Goal: Transaction & Acquisition: Purchase product/service

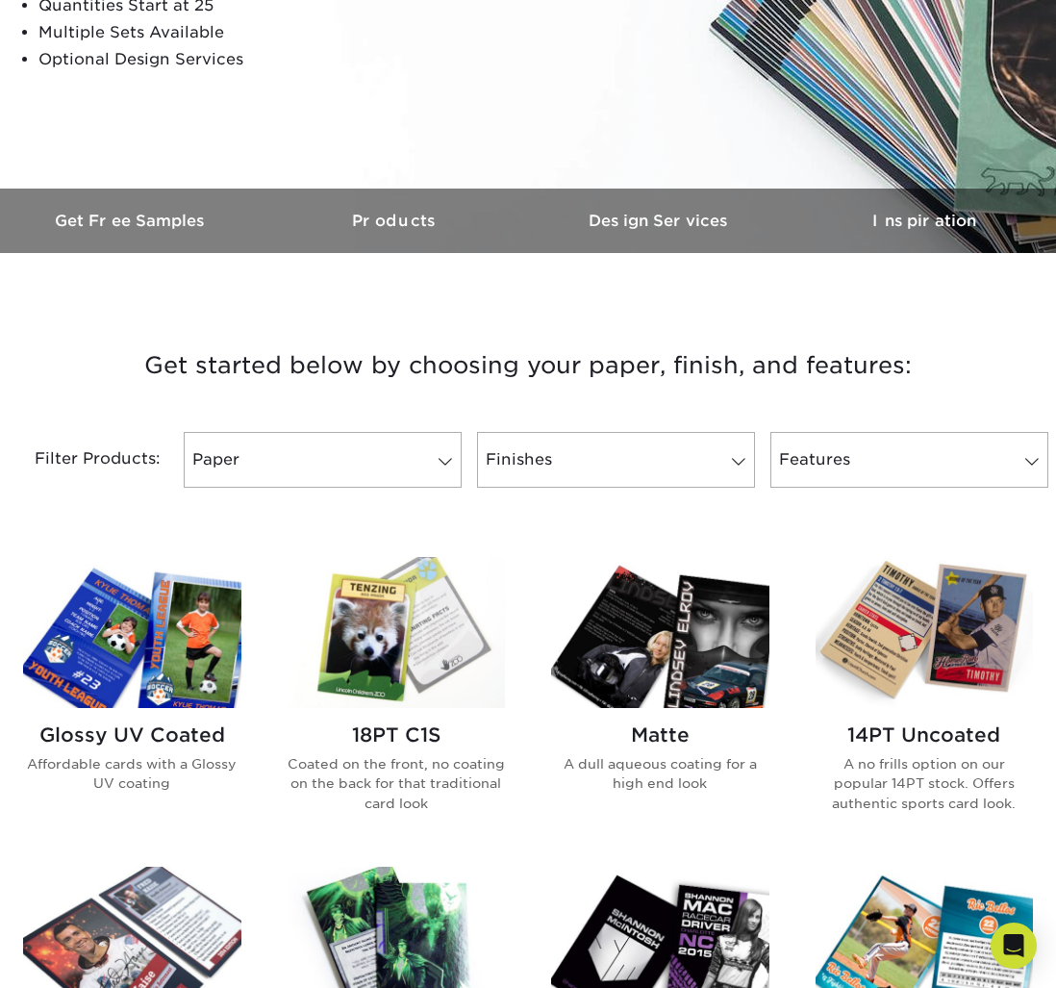
scroll to position [389, 0]
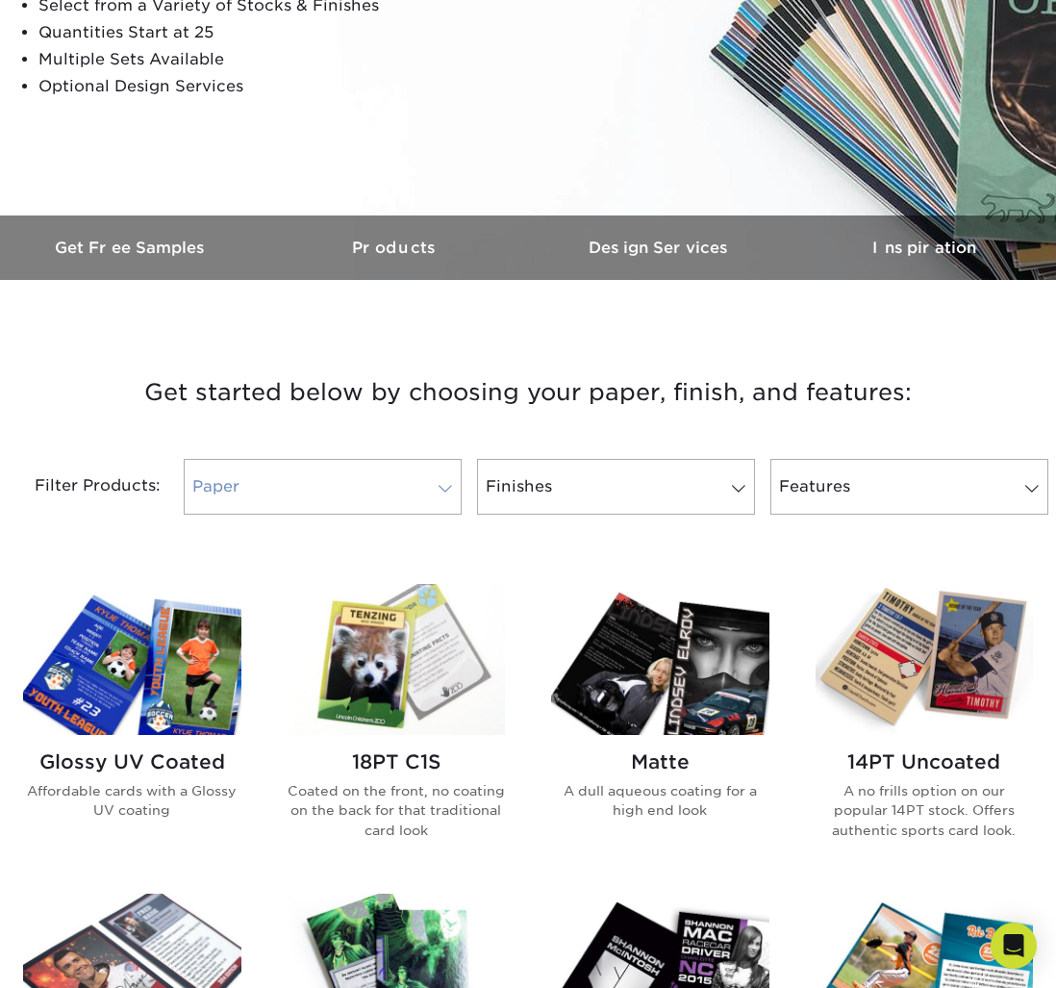
click at [438, 497] on link "Paper" at bounding box center [323, 487] width 278 height 56
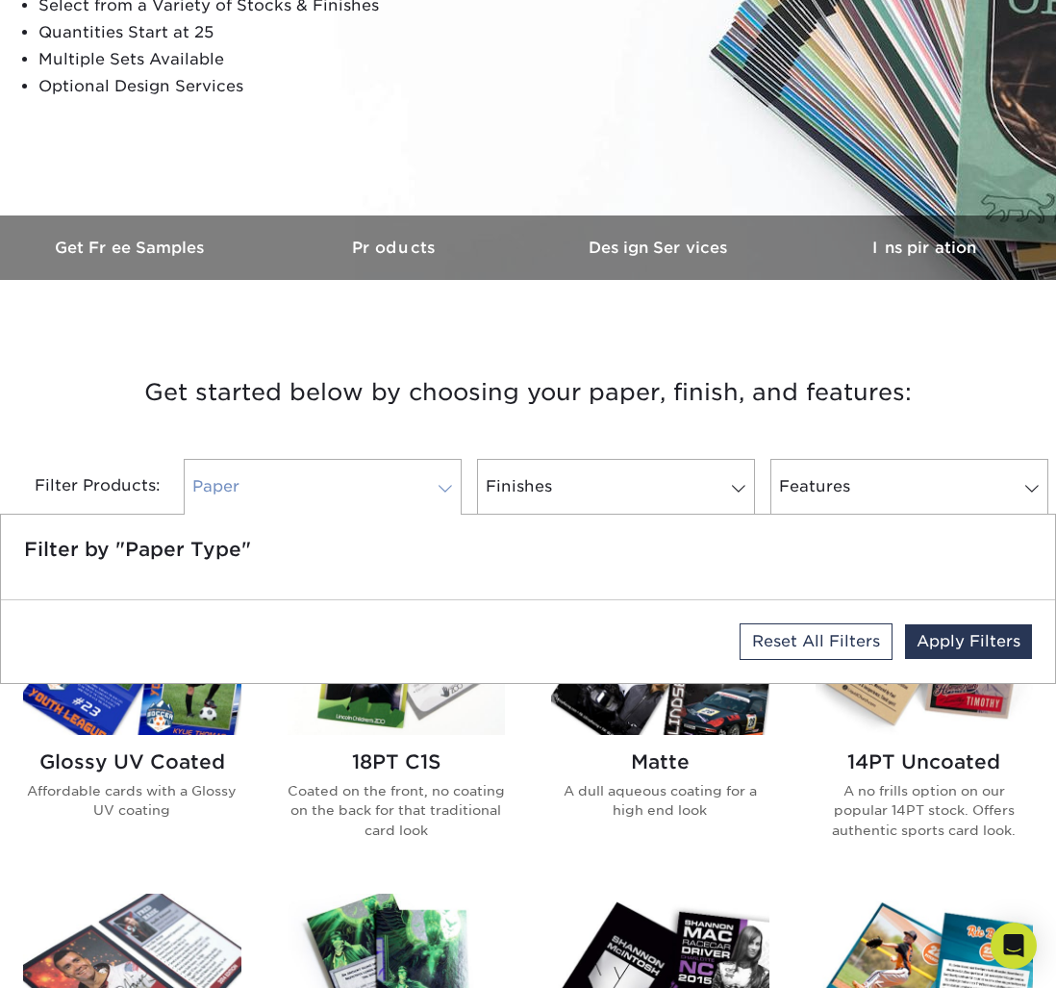
click at [438, 497] on link "Paper" at bounding box center [323, 487] width 278 height 56
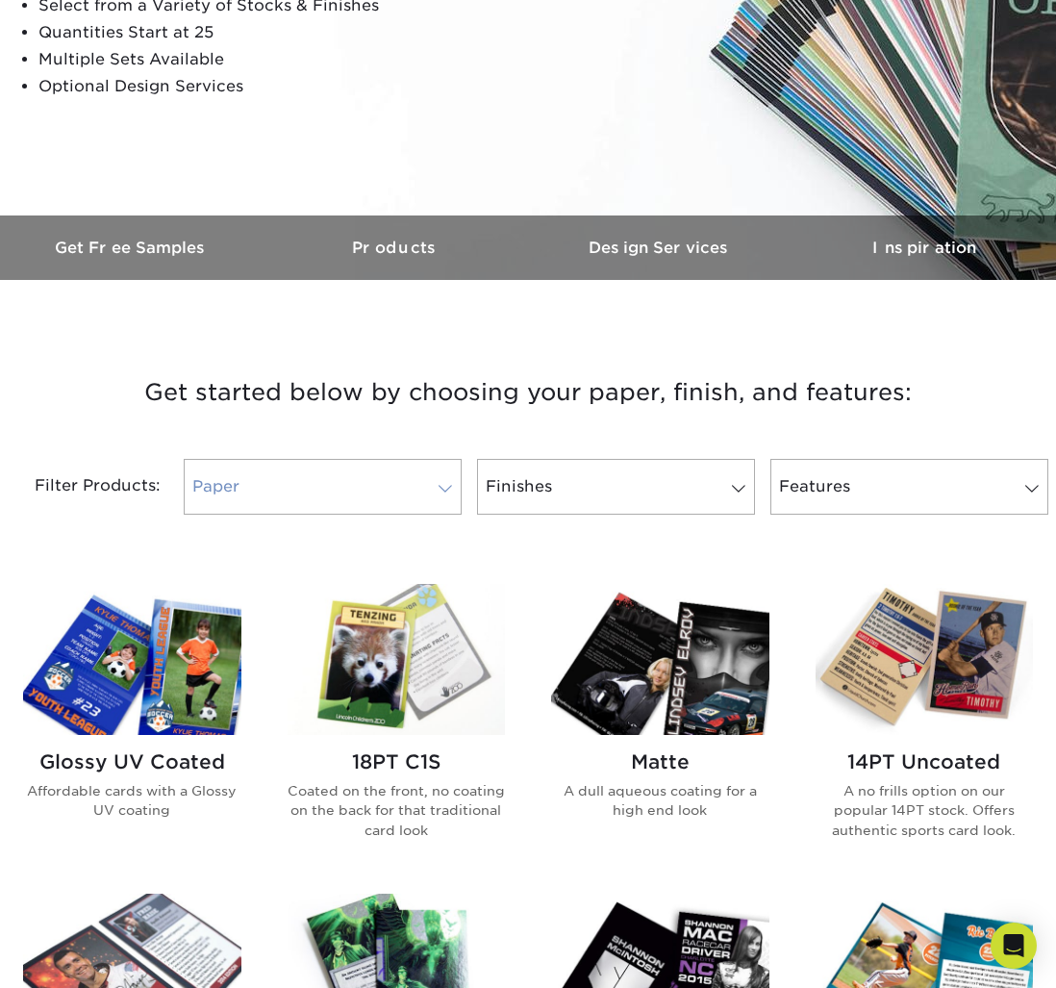
click at [432, 487] on span at bounding box center [445, 488] width 27 height 15
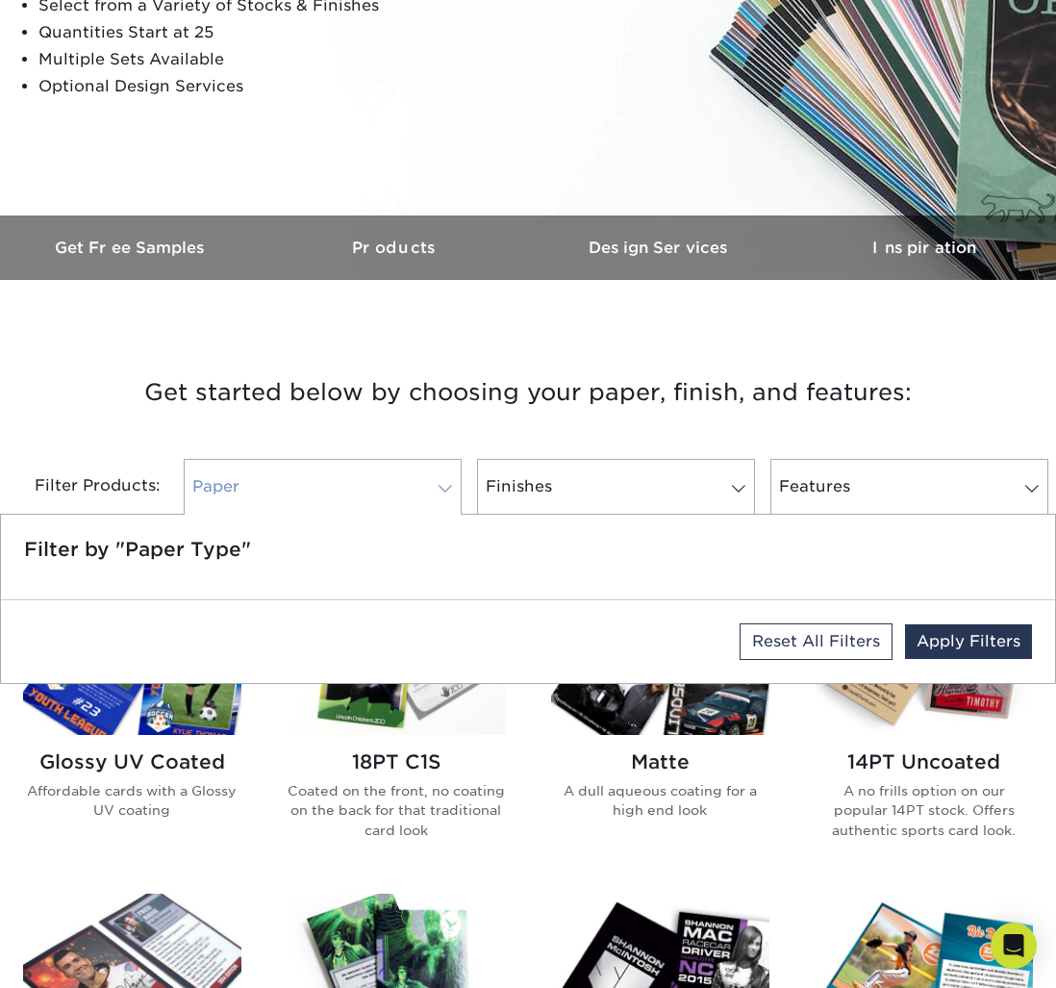
click at [432, 487] on span at bounding box center [445, 488] width 27 height 15
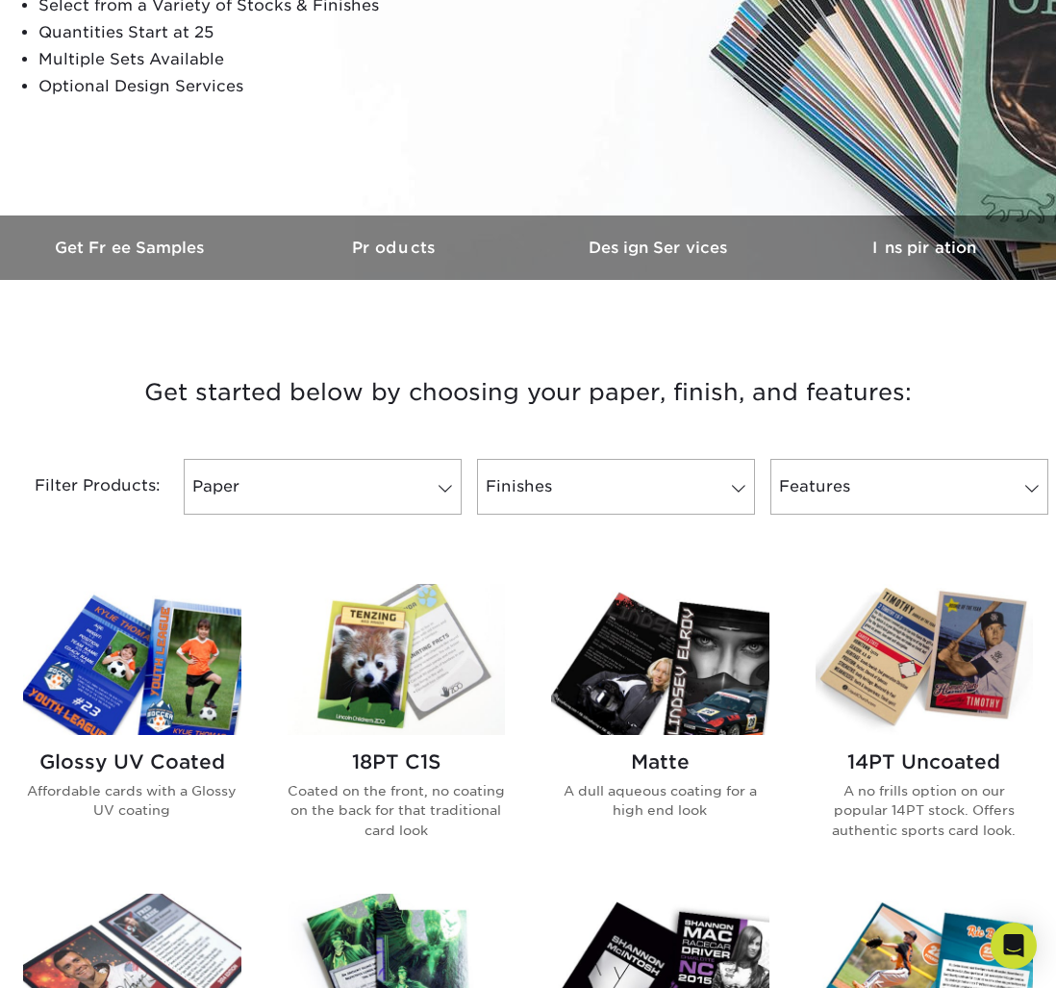
click at [958, 755] on h2 "14PT Uncoated" at bounding box center [925, 761] width 218 height 23
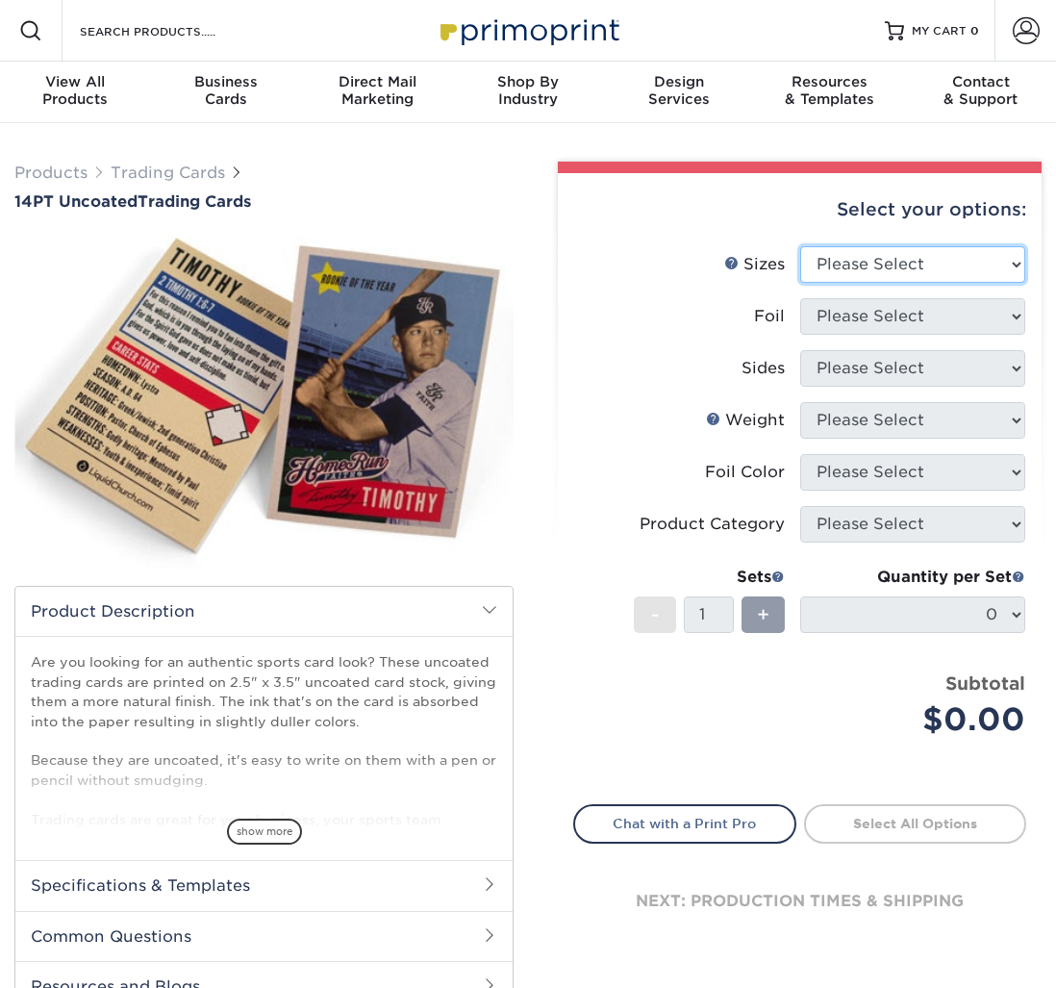
click at [969, 268] on select "Please Select 2.5" x 3.5"" at bounding box center [913, 264] width 226 height 37
select select "2.50x3.50"
click at [800, 246] on select "Please Select 2.5" x 3.5"" at bounding box center [913, 264] width 226 height 37
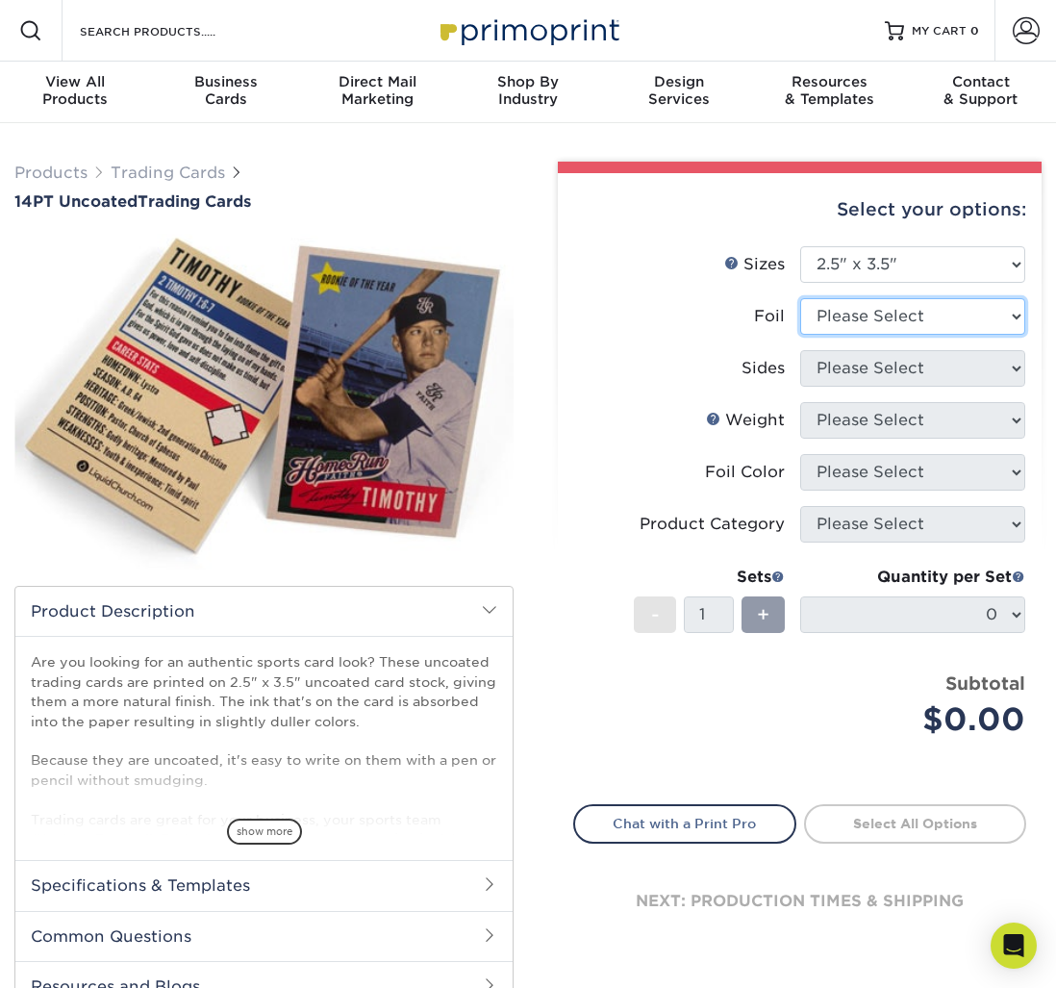
click at [981, 319] on select "Please Select Yes No" at bounding box center [913, 316] width 226 height 37
select select "0"
click at [800, 298] on select "Please Select Yes No" at bounding box center [913, 316] width 226 height 37
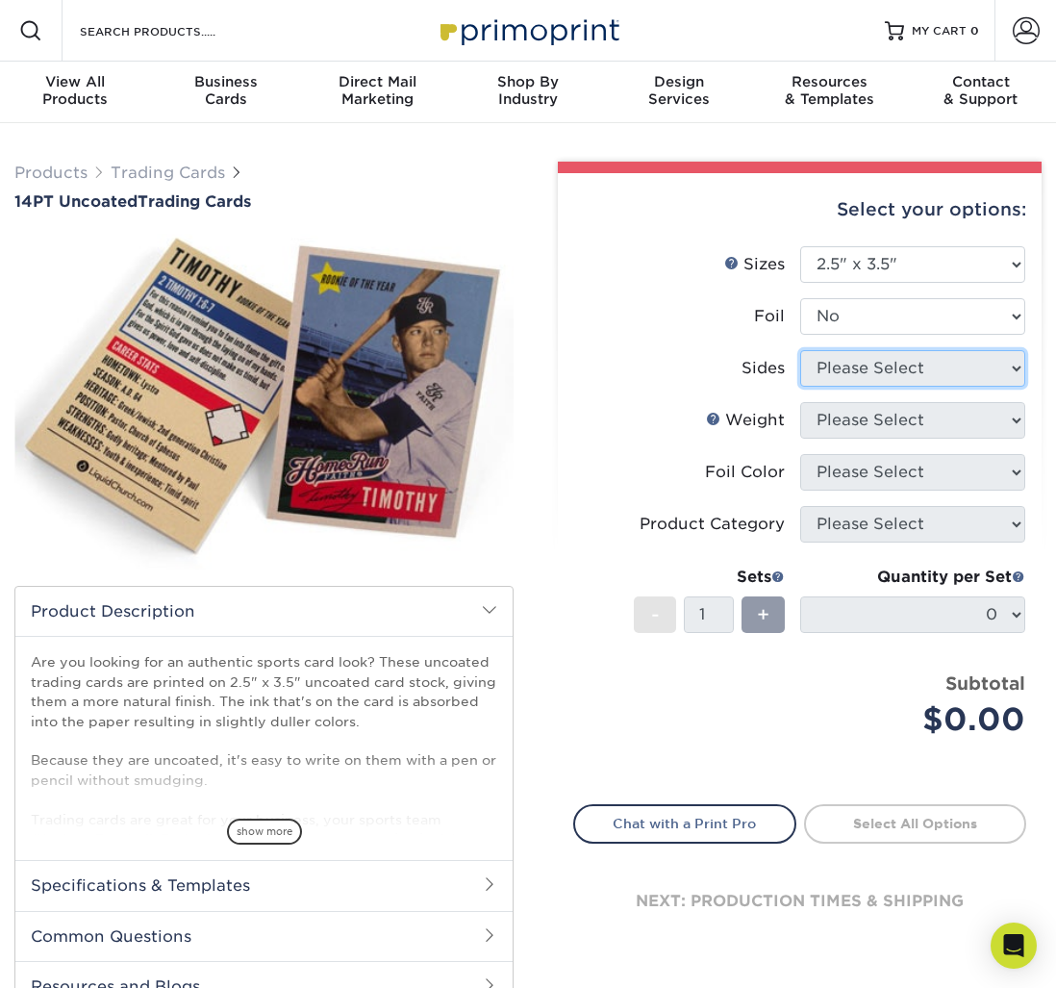
click at [974, 378] on select "Please Select Print Both Sides Print Both Sides - Foil Both Sides Print Both Si…" at bounding box center [913, 368] width 226 height 37
select select "13abbda7-1d64-4f25-8bb2-c179b224825d"
click at [800, 350] on select "Please Select Print Both Sides Print Front Only" at bounding box center [913, 368] width 226 height 37
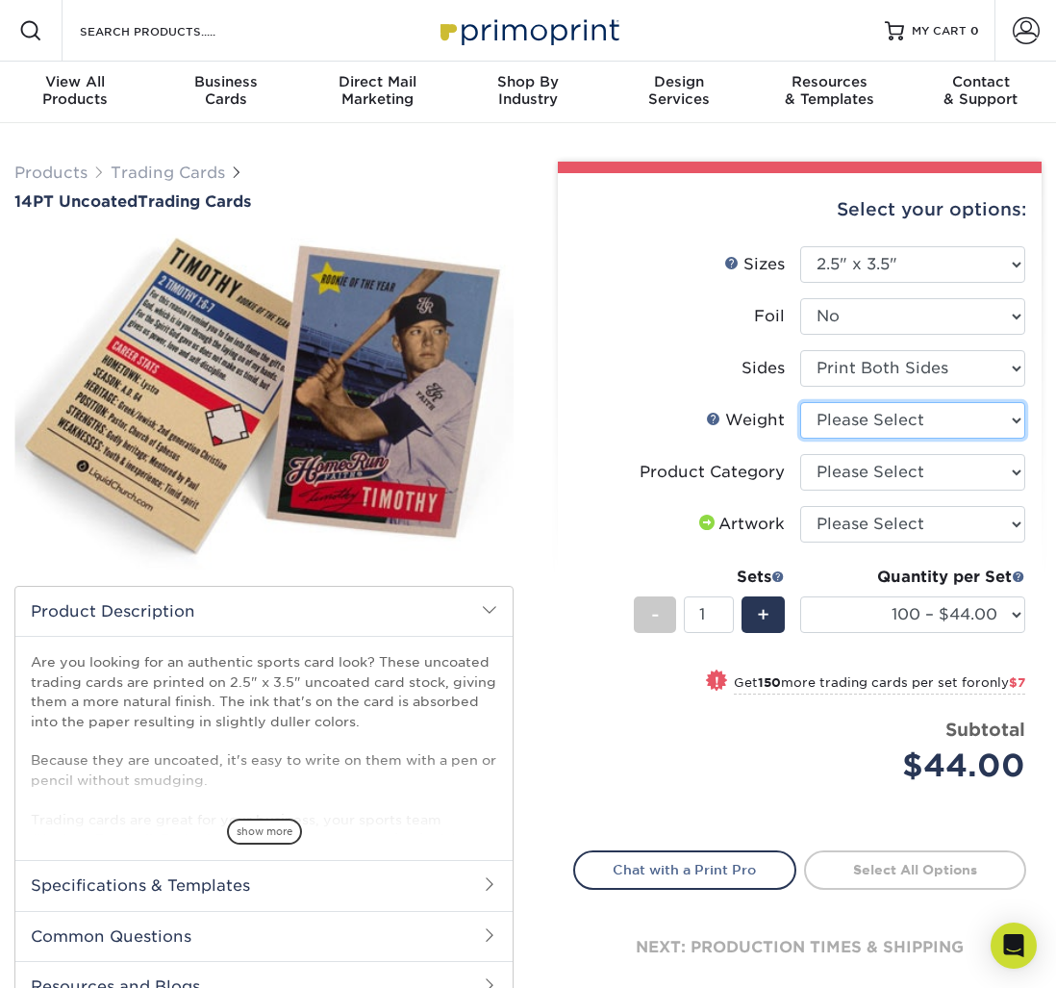
click at [974, 419] on select "Please Select 14PT Uncoated" at bounding box center [913, 420] width 226 height 37
click at [800, 402] on select "Please Select 14PT Uncoated" at bounding box center [913, 420] width 226 height 37
